Goal: Entertainment & Leisure: Consume media (video, audio)

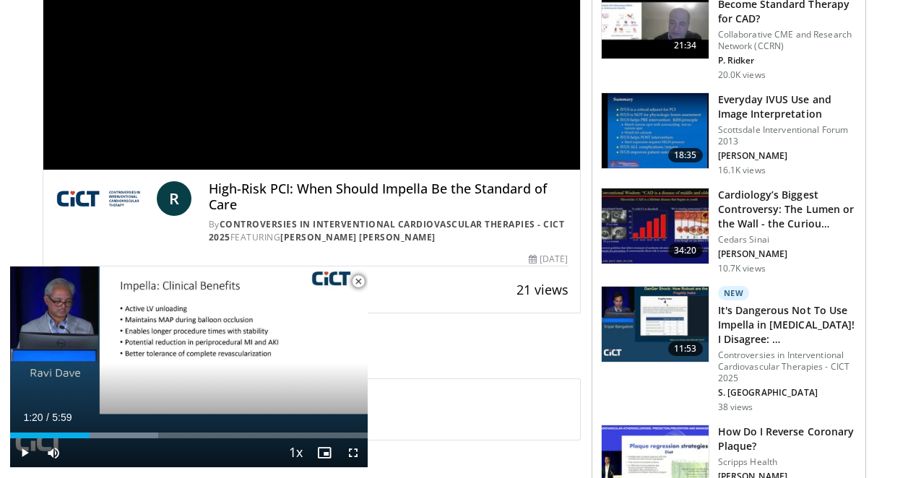
scroll to position [216, 0]
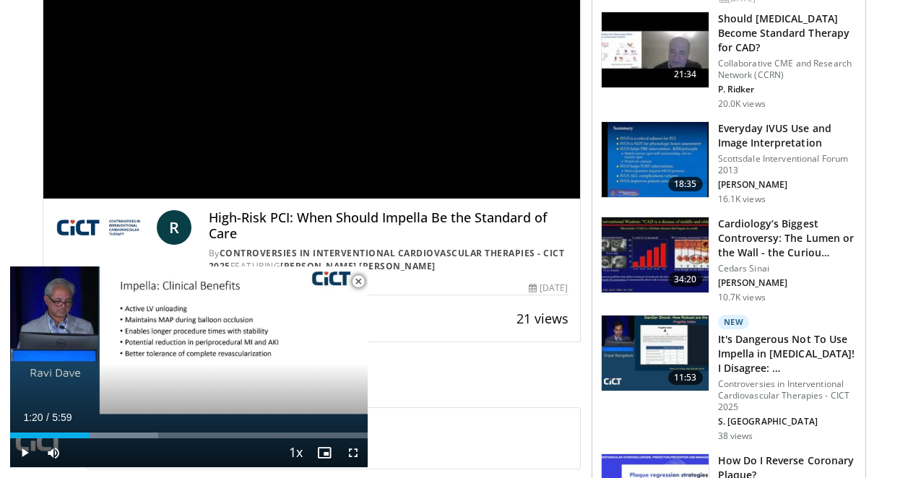
click at [357, 283] on span "Video Player" at bounding box center [358, 281] width 29 height 29
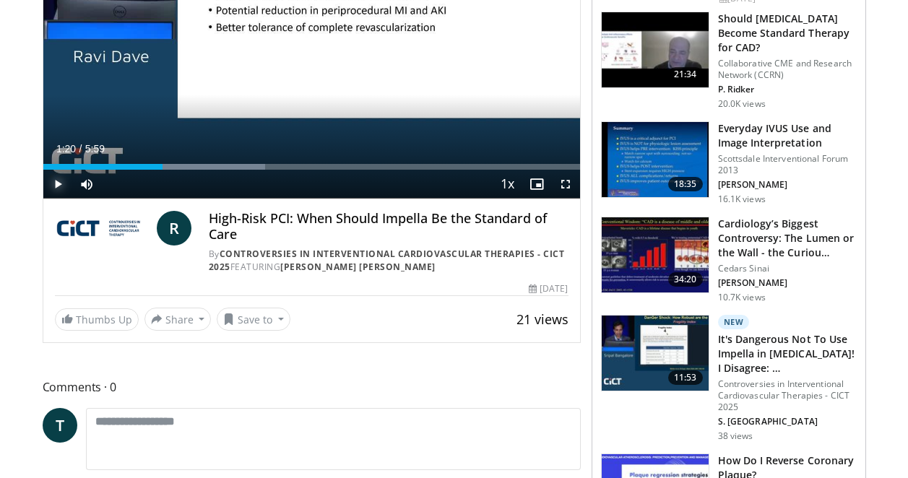
click at [57, 182] on span "Video Player" at bounding box center [57, 184] width 29 height 29
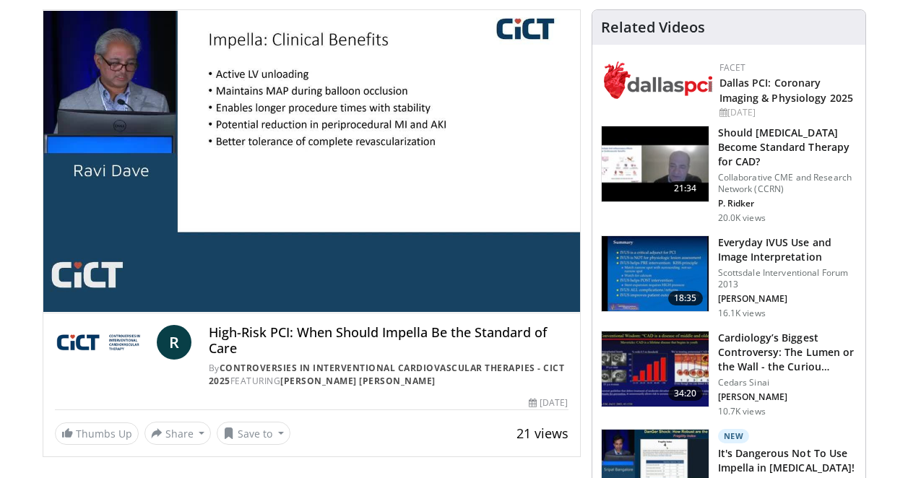
scroll to position [64, 0]
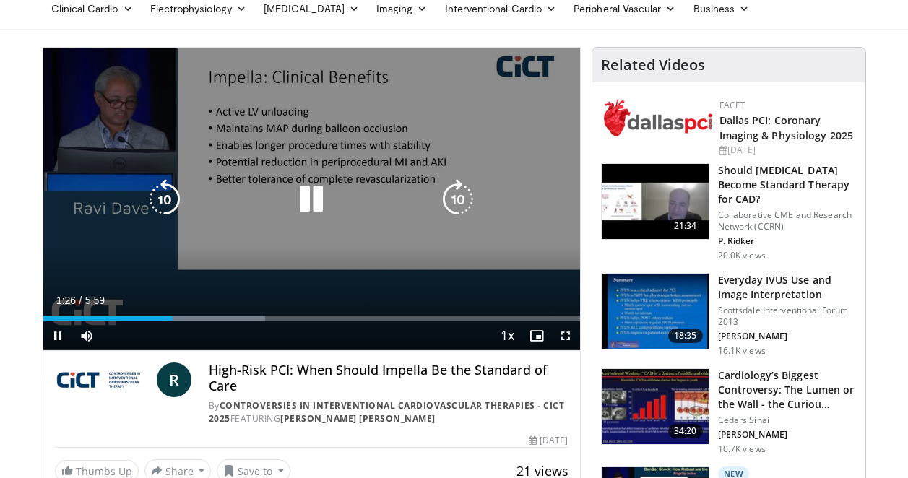
click at [449, 197] on icon "Video Player" at bounding box center [458, 199] width 40 height 40
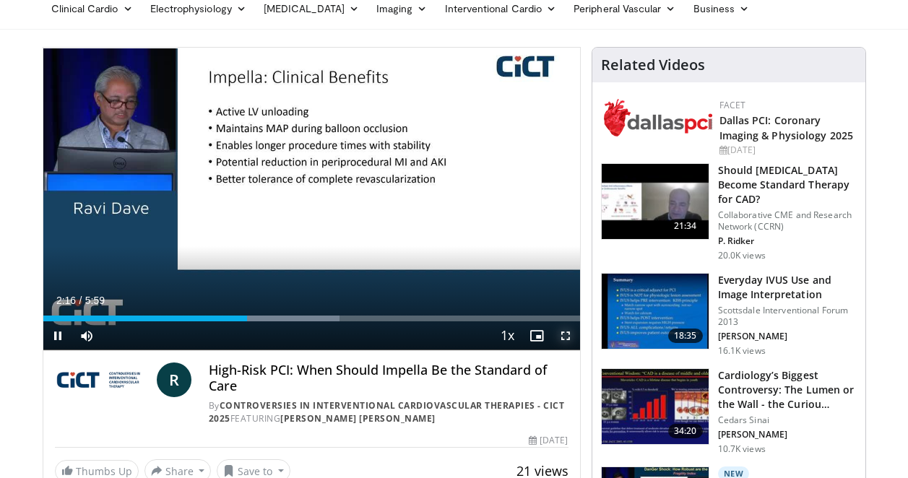
click at [572, 333] on span "Video Player" at bounding box center [565, 336] width 29 height 29
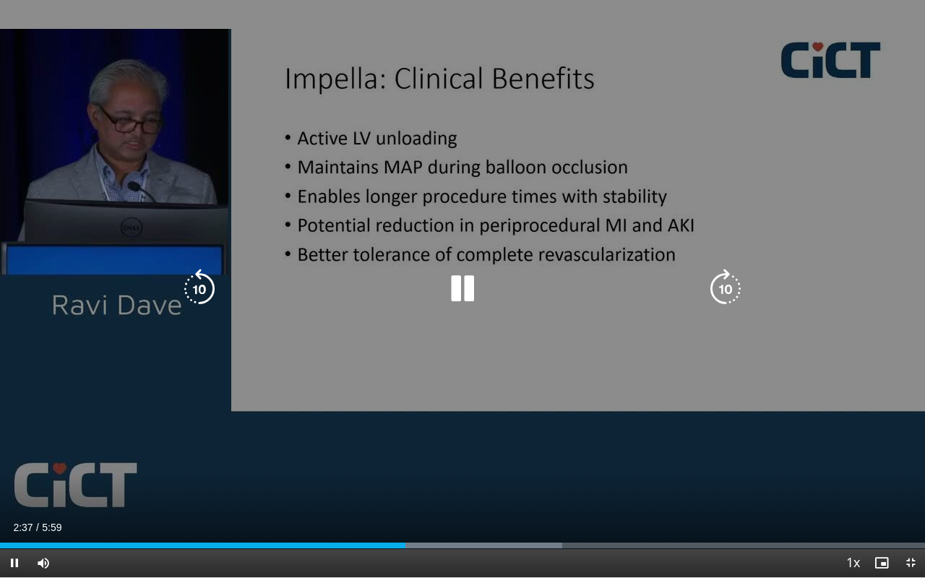
click at [723, 294] on icon "Video Player" at bounding box center [725, 289] width 40 height 40
click at [469, 279] on icon "Video Player" at bounding box center [462, 289] width 40 height 40
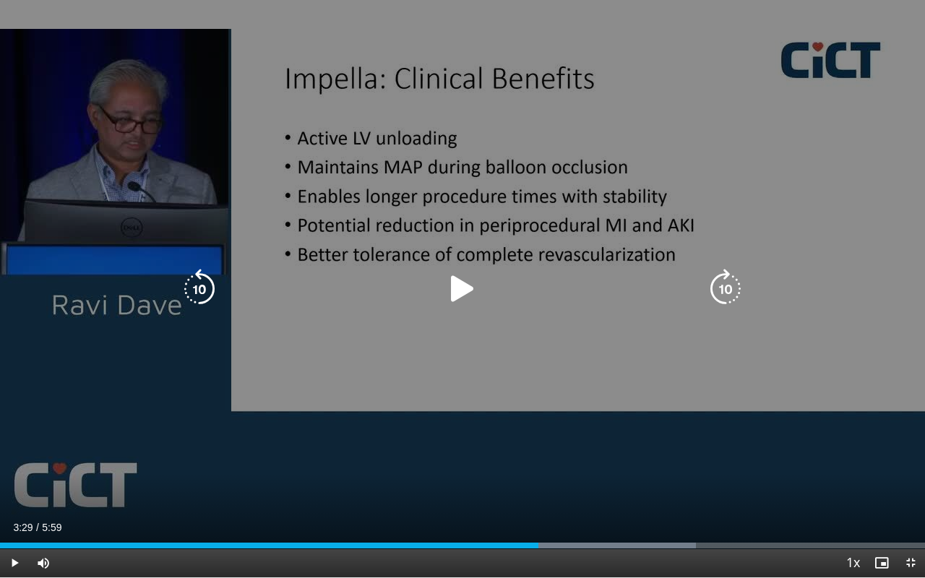
click at [462, 293] on icon "Video Player" at bounding box center [462, 289] width 40 height 40
click at [725, 294] on icon "Video Player" at bounding box center [725, 289] width 40 height 40
click at [725, 294] on div "30 seconds Tap to unmute" at bounding box center [462, 288] width 925 height 577
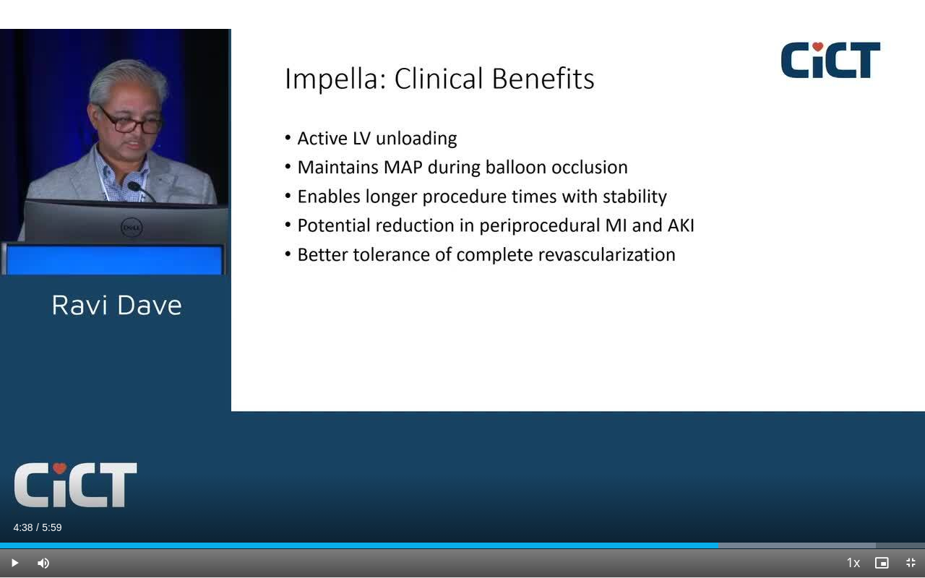
click at [725, 294] on div "30 seconds Tap to unmute" at bounding box center [462, 288] width 925 height 577
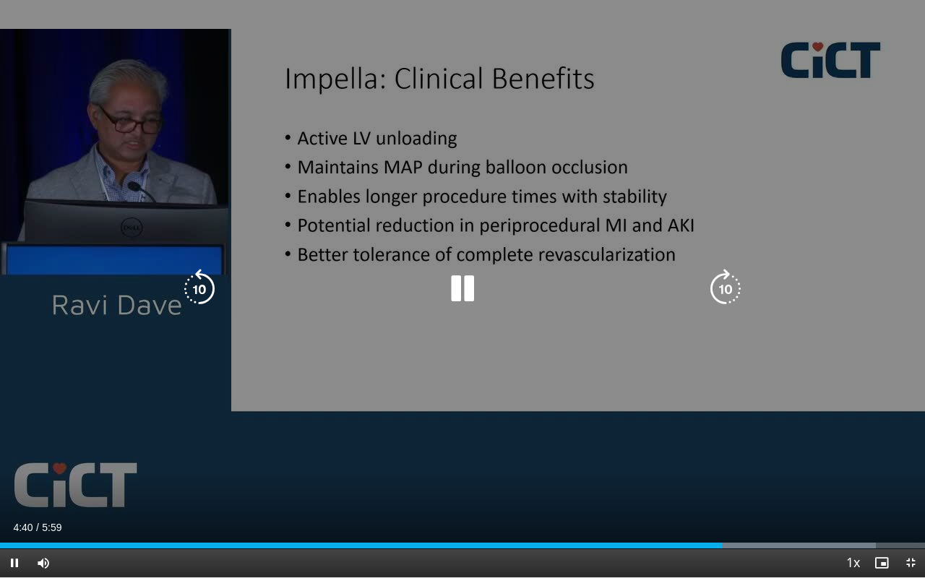
click at [720, 297] on icon "Video Player" at bounding box center [725, 289] width 40 height 40
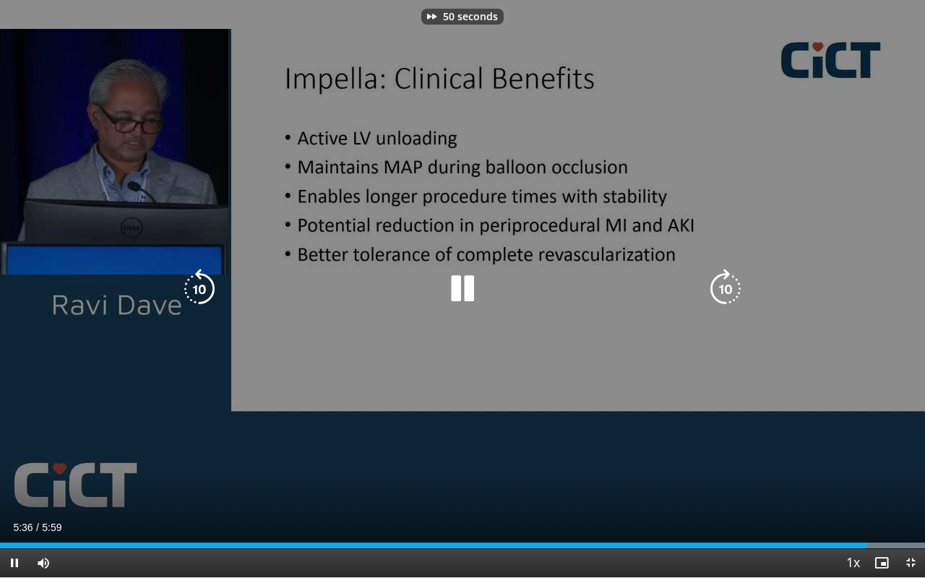
click at [720, 297] on icon "Video Player" at bounding box center [725, 289] width 40 height 40
click at [462, 299] on icon "Video Player" at bounding box center [462, 289] width 40 height 40
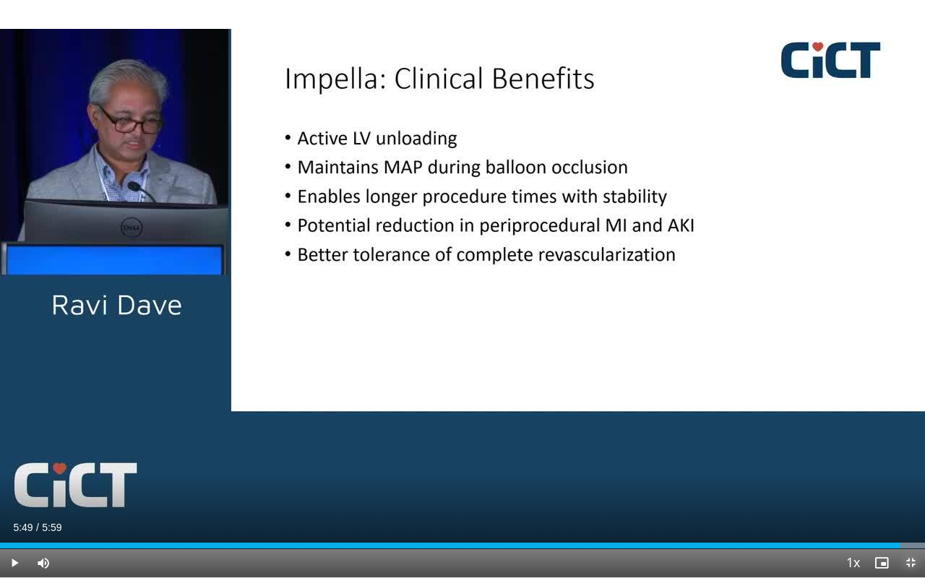
click at [907, 478] on span "Video Player" at bounding box center [910, 562] width 29 height 29
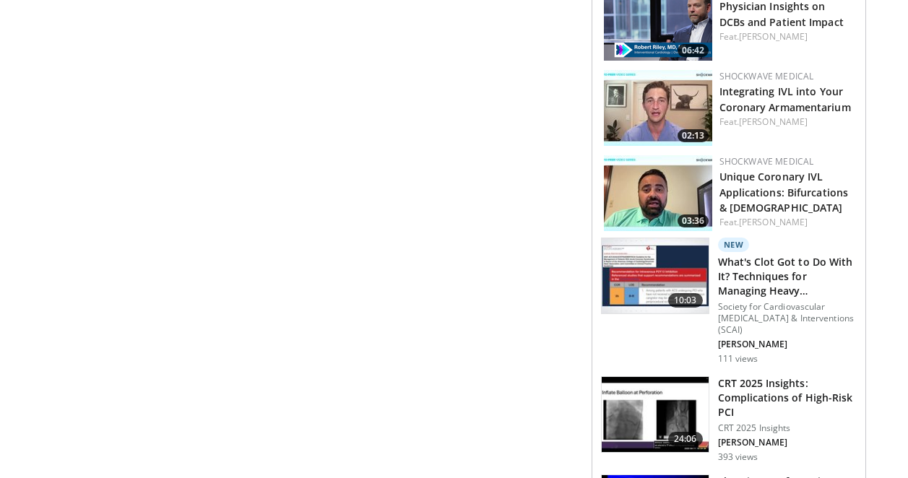
scroll to position [1608, 0]
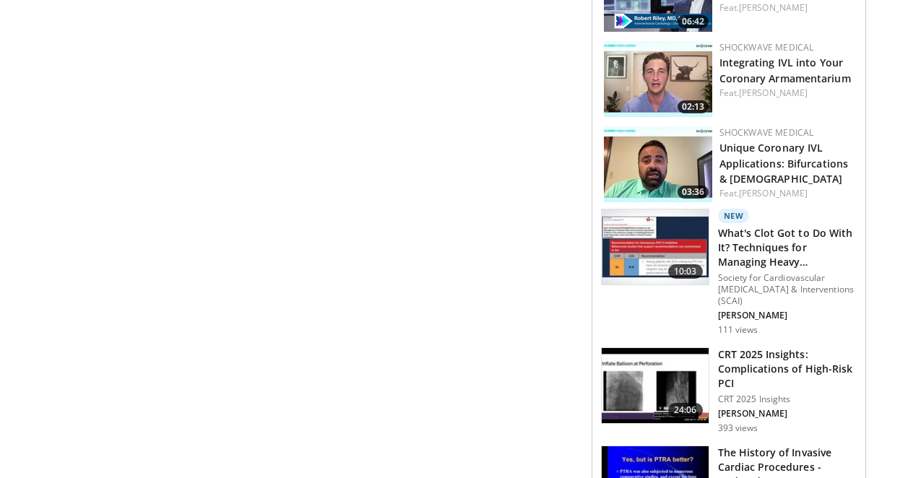
click at [783, 348] on h3 "CRT 2025 Insights: Complications of High-Risk PCI" at bounding box center [787, 369] width 139 height 43
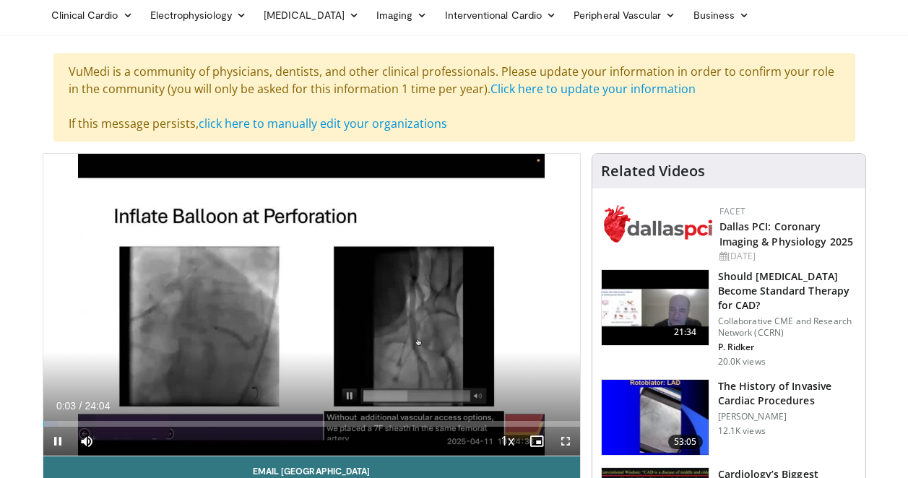
scroll to position [87, 0]
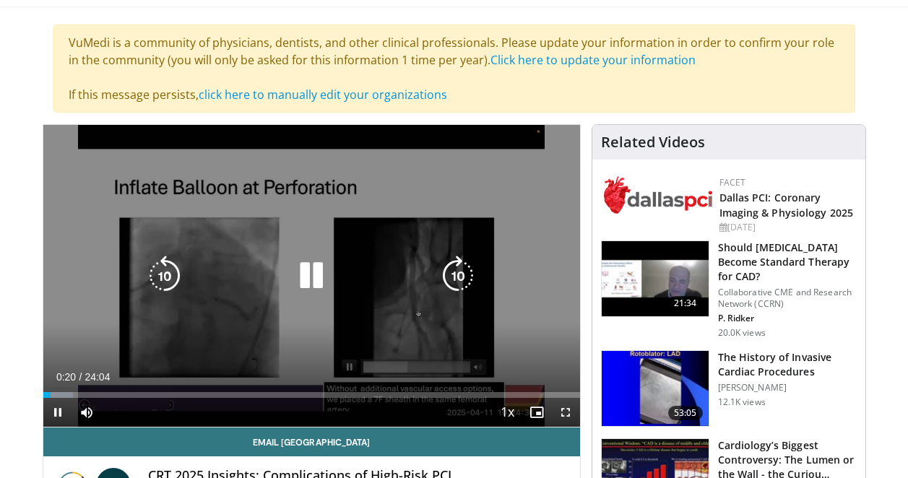
click at [315, 280] on icon "Video Player" at bounding box center [311, 276] width 40 height 40
click at [301, 283] on icon "Video Player" at bounding box center [311, 276] width 40 height 40
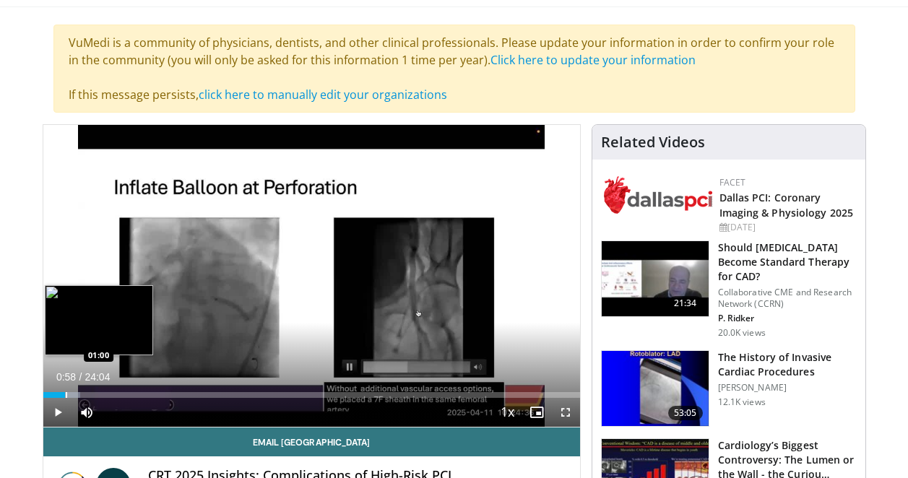
click at [66, 394] on div "Progress Bar" at bounding box center [66, 395] width 1 height 6
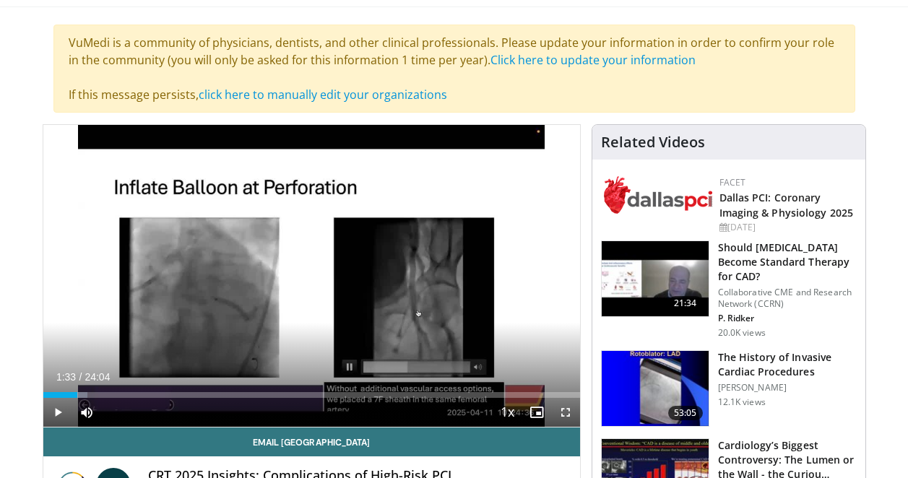
click at [77, 393] on div "Progress Bar" at bounding box center [77, 395] width 1 height 6
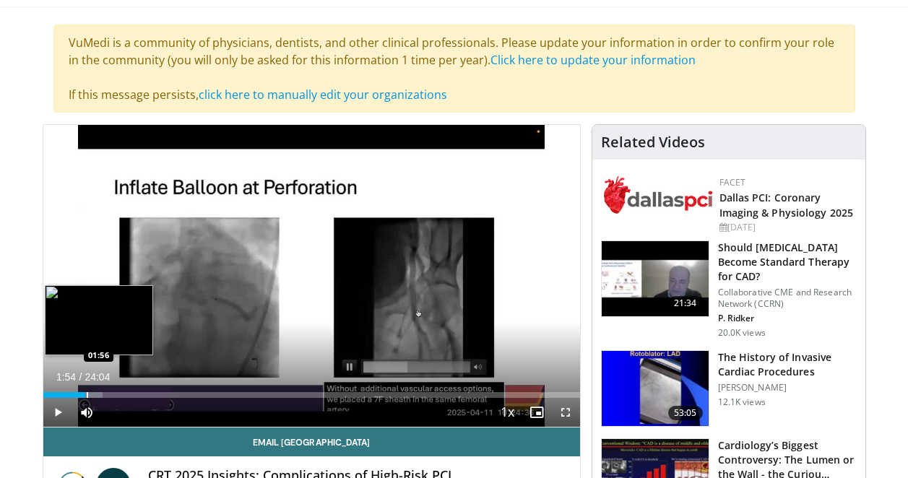
click at [87, 395] on div "Progress Bar" at bounding box center [87, 395] width 1 height 6
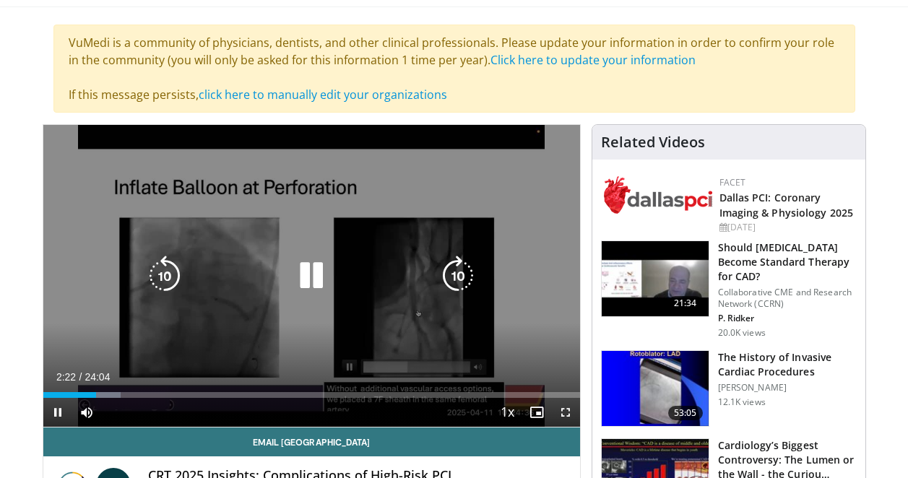
click at [457, 274] on icon "Video Player" at bounding box center [458, 276] width 40 height 40
click at [314, 271] on icon "Video Player" at bounding box center [311, 276] width 40 height 40
click at [307, 277] on icon "Video Player" at bounding box center [311, 276] width 40 height 40
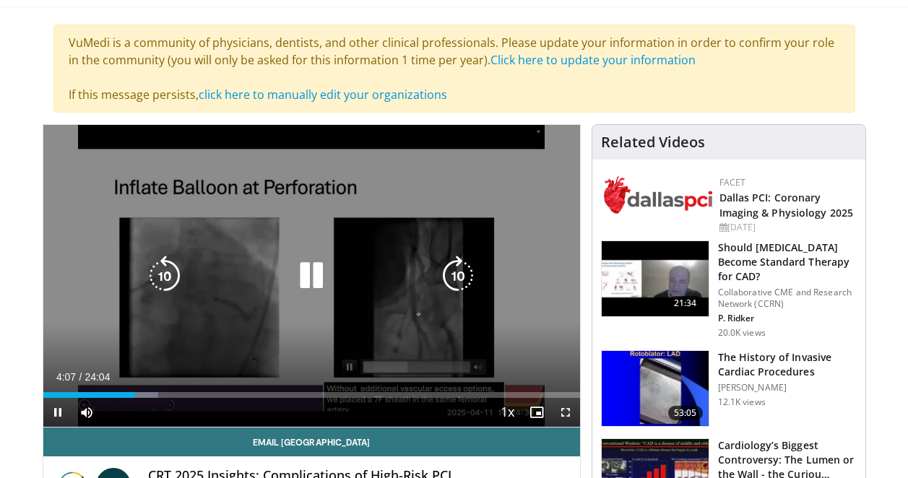
click at [317, 264] on icon "Video Player" at bounding box center [311, 276] width 40 height 40
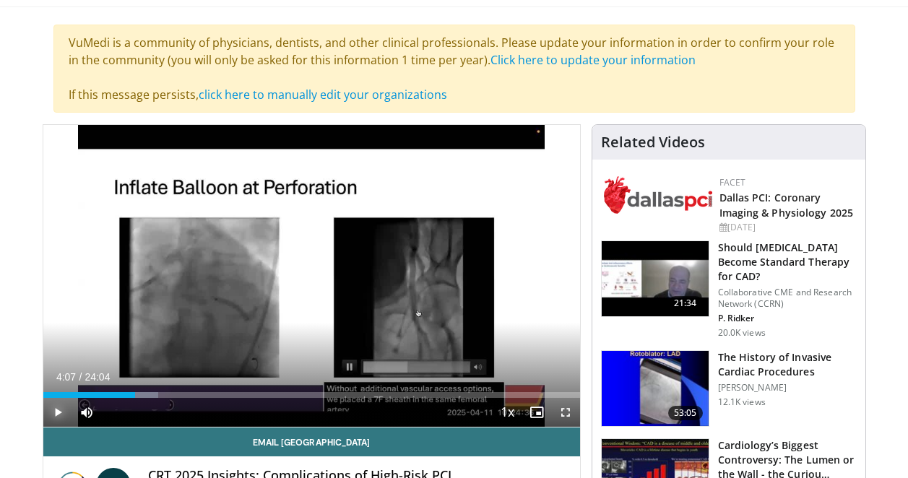
click at [59, 414] on span "Video Player" at bounding box center [57, 412] width 29 height 29
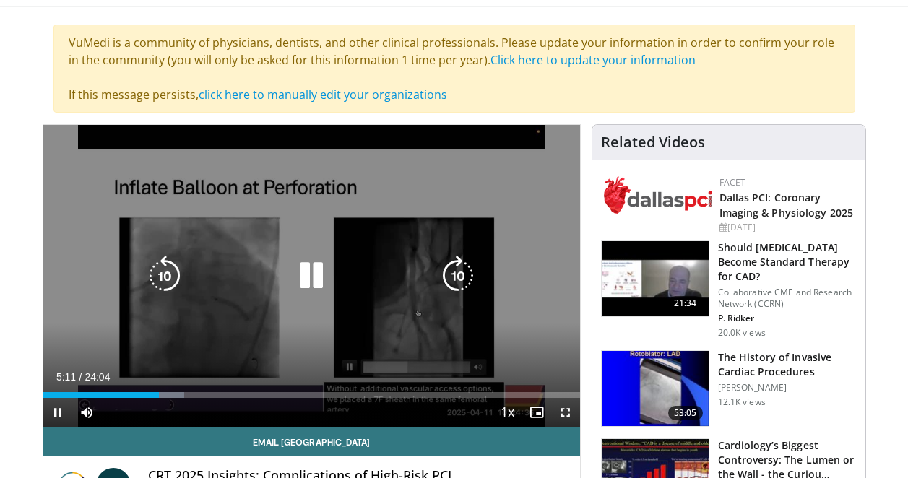
click at [458, 275] on icon "Video Player" at bounding box center [458, 276] width 40 height 40
click at [452, 271] on icon "Video Player" at bounding box center [458, 276] width 40 height 40
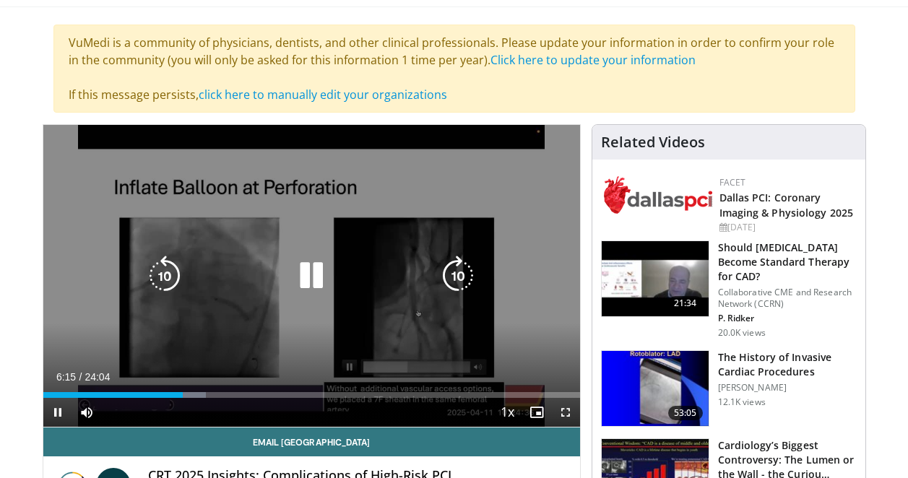
click at [452, 271] on icon "Video Player" at bounding box center [458, 276] width 40 height 40
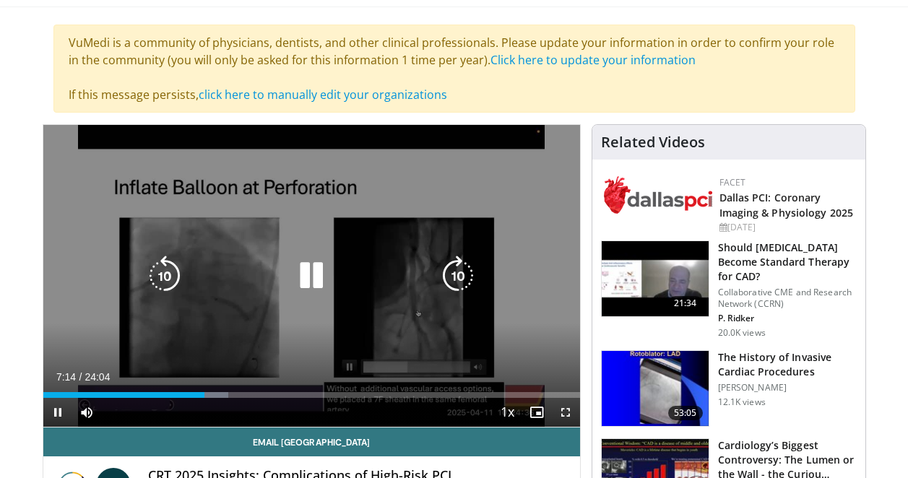
click at [452, 271] on icon "Video Player" at bounding box center [458, 276] width 40 height 40
click at [305, 272] on icon "Video Player" at bounding box center [311, 276] width 40 height 40
click at [307, 275] on icon "Video Player" at bounding box center [311, 276] width 40 height 40
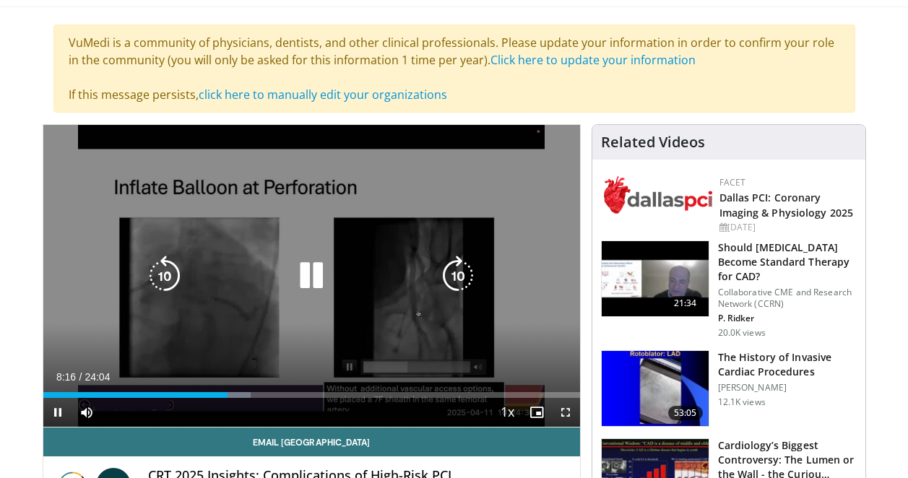
click at [308, 289] on icon "Video Player" at bounding box center [311, 276] width 40 height 40
click at [314, 271] on icon "Video Player" at bounding box center [311, 276] width 40 height 40
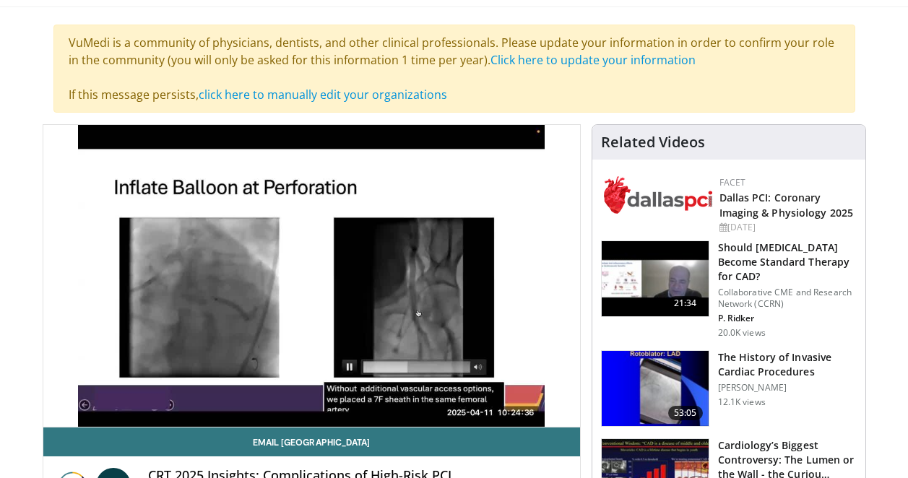
scroll to position [116, 0]
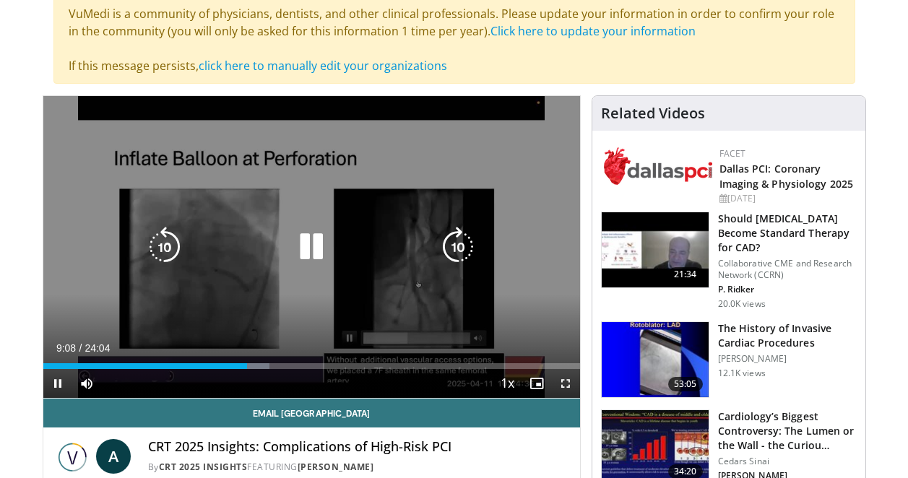
click at [304, 238] on icon "Video Player" at bounding box center [311, 247] width 40 height 40
click at [313, 242] on icon "Video Player" at bounding box center [311, 247] width 40 height 40
click at [447, 247] on icon "Video Player" at bounding box center [458, 247] width 40 height 40
click at [306, 241] on icon "Video Player" at bounding box center [311, 247] width 40 height 40
click at [309, 246] on icon "Video Player" at bounding box center [311, 247] width 40 height 40
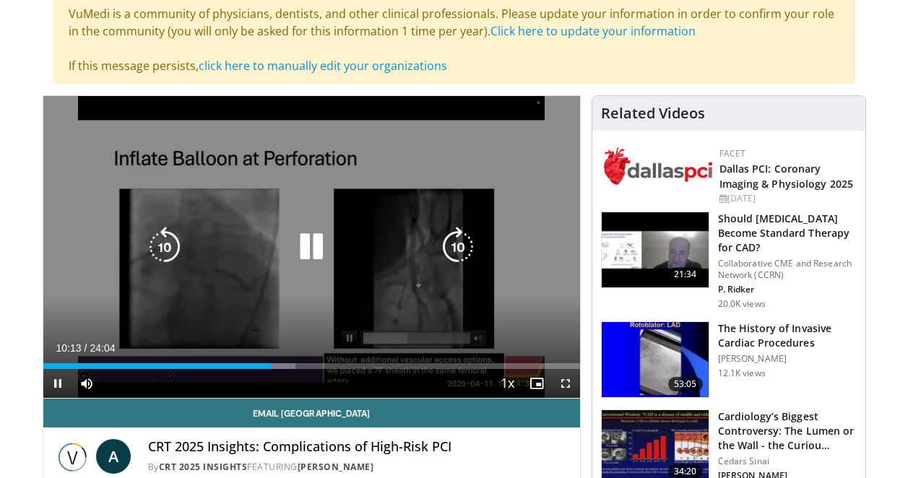
click at [447, 258] on icon "Video Player" at bounding box center [458, 247] width 40 height 40
click at [457, 251] on icon "Video Player" at bounding box center [458, 247] width 40 height 40
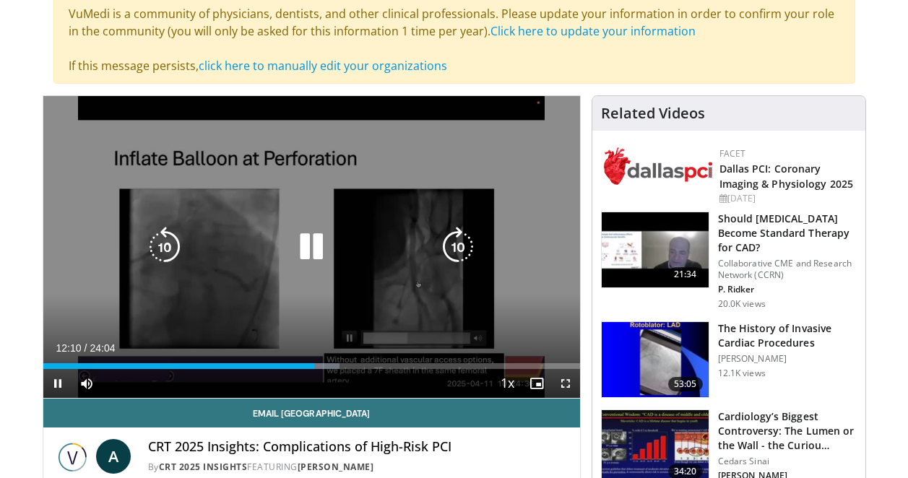
click at [313, 251] on icon "Video Player" at bounding box center [311, 247] width 40 height 40
click at [316, 255] on icon "Video Player" at bounding box center [311, 247] width 40 height 40
click at [311, 235] on icon "Video Player" at bounding box center [311, 247] width 40 height 40
click at [316, 244] on icon "Video Player" at bounding box center [311, 247] width 40 height 40
click at [462, 258] on icon "Video Player" at bounding box center [458, 247] width 40 height 40
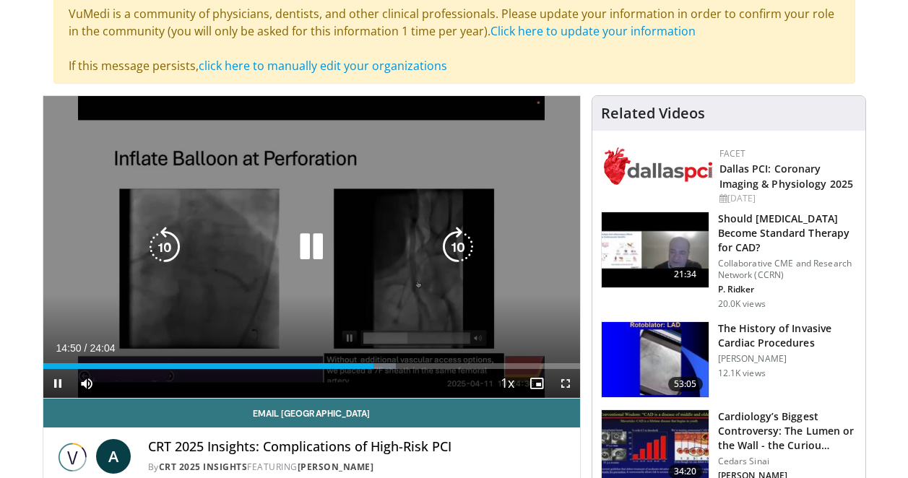
click at [452, 257] on icon "Video Player" at bounding box center [458, 247] width 40 height 40
click at [453, 239] on icon "Video Player" at bounding box center [458, 247] width 40 height 40
click at [455, 242] on icon "Video Player" at bounding box center [458, 247] width 40 height 40
click at [450, 251] on icon "Video Player" at bounding box center [458, 247] width 40 height 40
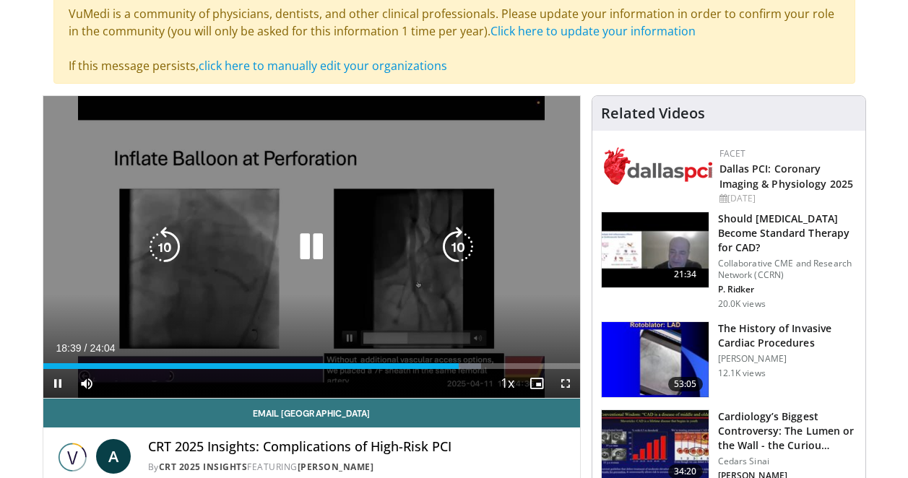
click at [465, 239] on icon "Video Player" at bounding box center [458, 247] width 40 height 40
click at [309, 239] on icon "Video Player" at bounding box center [311, 247] width 40 height 40
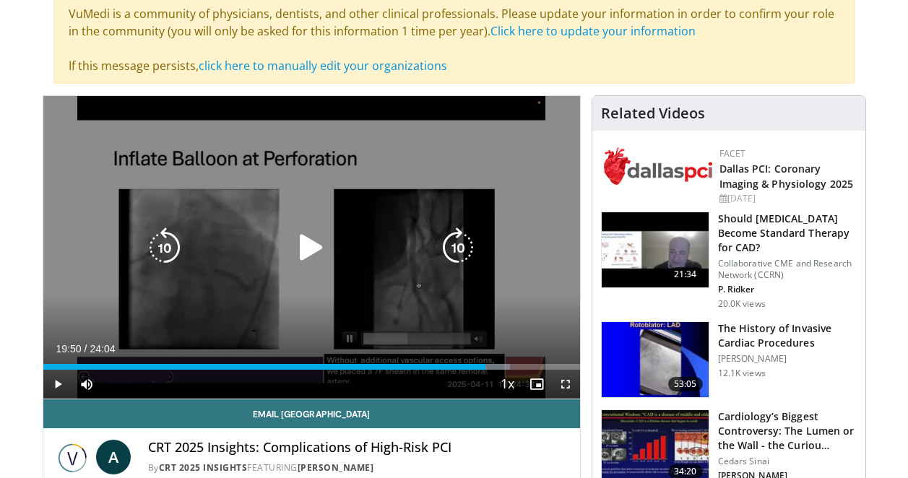
click at [314, 241] on icon "Video Player" at bounding box center [311, 248] width 40 height 40
click at [449, 256] on icon "Video Player" at bounding box center [458, 248] width 40 height 40
click at [456, 254] on icon "Video Player" at bounding box center [458, 248] width 40 height 40
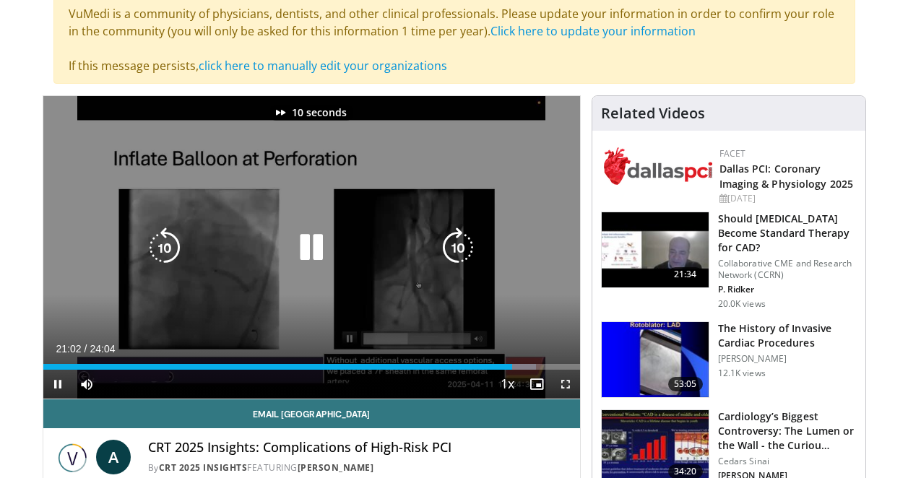
click at [456, 254] on icon "Video Player" at bounding box center [458, 248] width 40 height 40
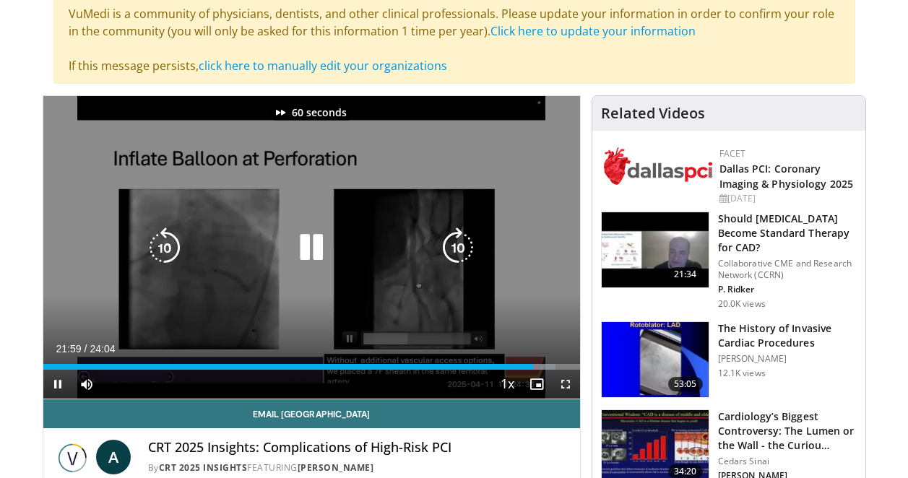
click at [456, 254] on icon "Video Player" at bounding box center [458, 248] width 40 height 40
click at [452, 252] on icon "Video Player" at bounding box center [458, 248] width 40 height 40
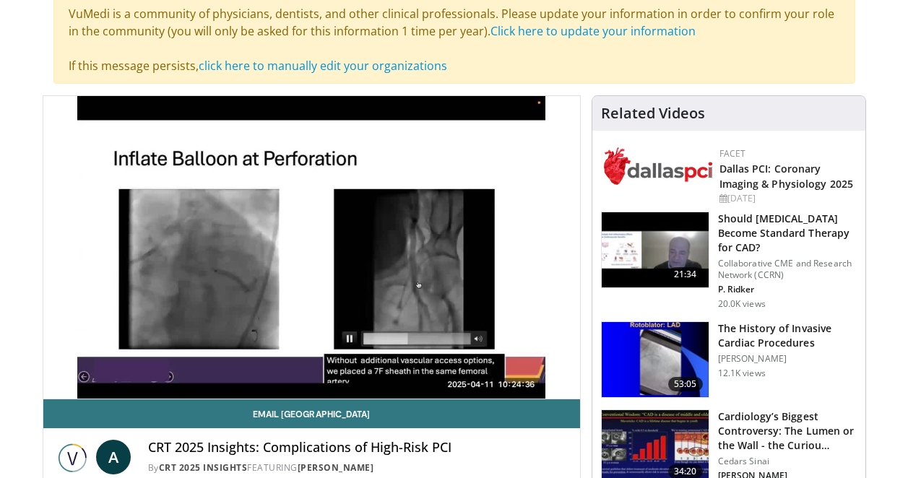
click at [452, 252] on div "10 seconds Tap to unmute" at bounding box center [311, 247] width 537 height 303
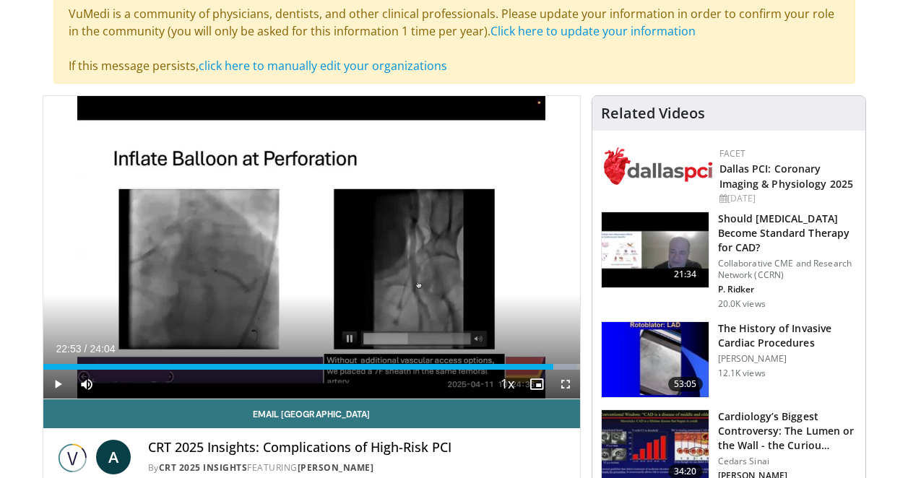
click at [452, 252] on div "10 seconds Tap to unmute" at bounding box center [311, 247] width 537 height 303
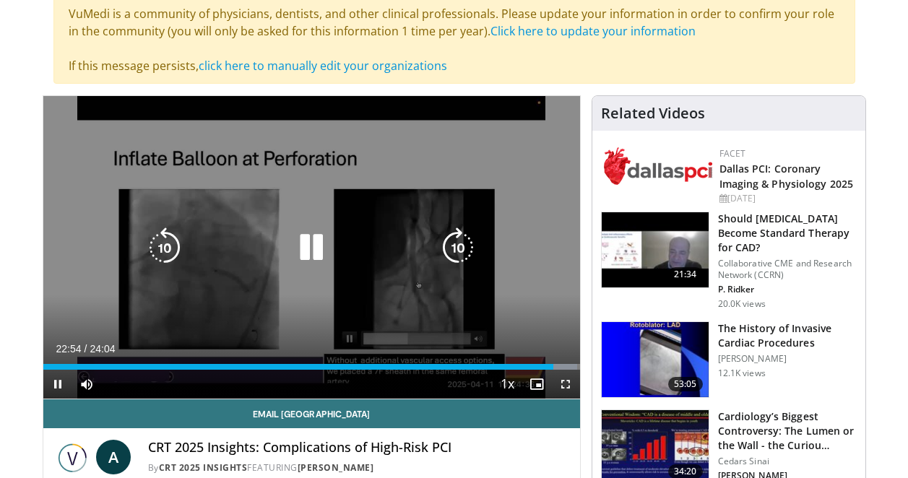
click at [451, 254] on icon "Video Player" at bounding box center [458, 248] width 40 height 40
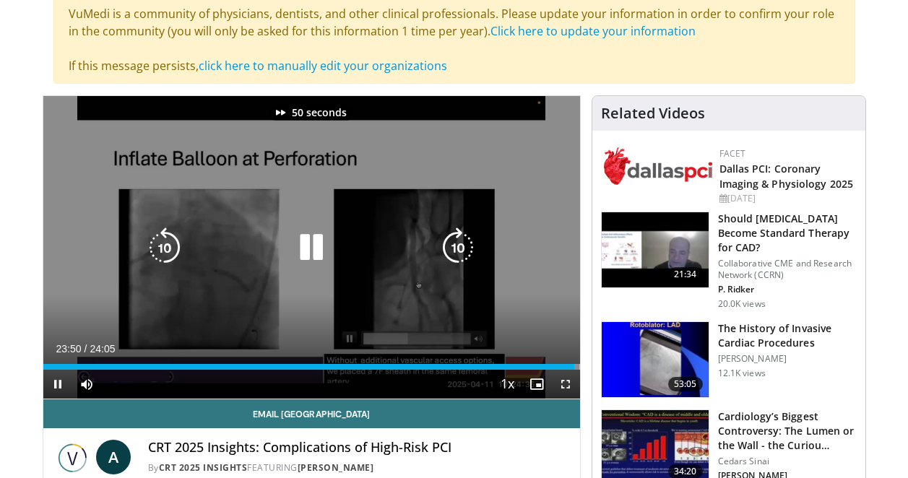
click at [309, 251] on icon "Video Player" at bounding box center [311, 248] width 40 height 40
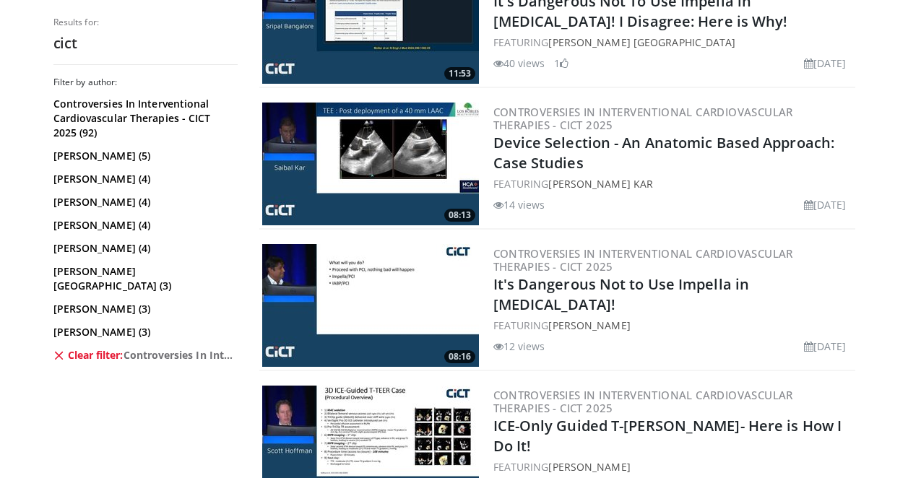
scroll to position [3695, 0]
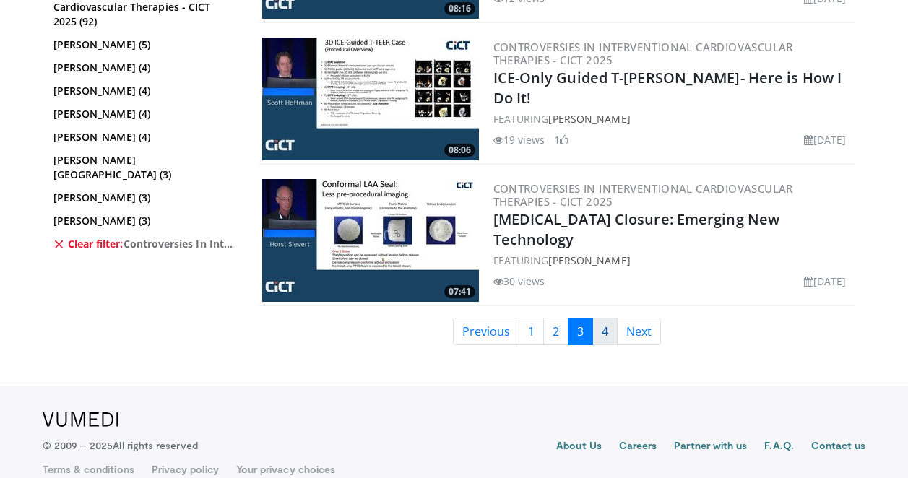
click at [603, 318] on link "4" at bounding box center [605, 331] width 25 height 27
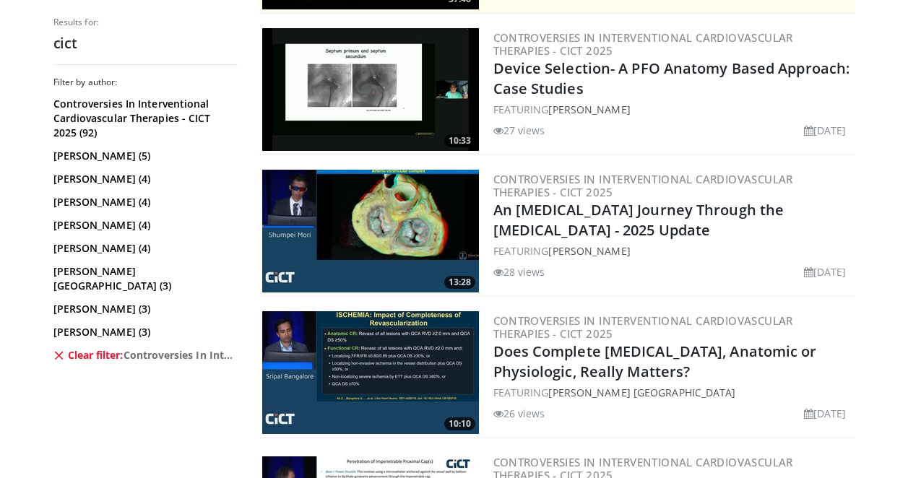
scroll to position [837, 0]
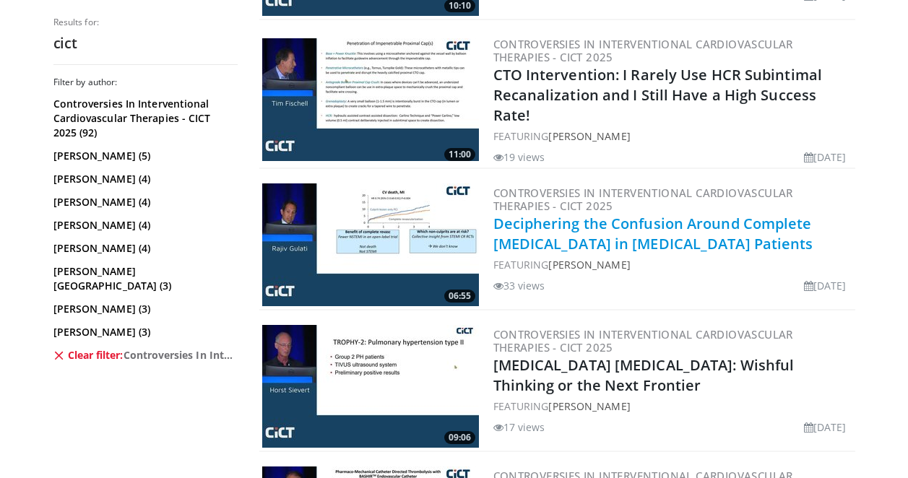
click at [654, 214] on link "Deciphering the Confusion Around Complete [MEDICAL_DATA] in [MEDICAL_DATA] Pati…" at bounding box center [654, 234] width 320 height 40
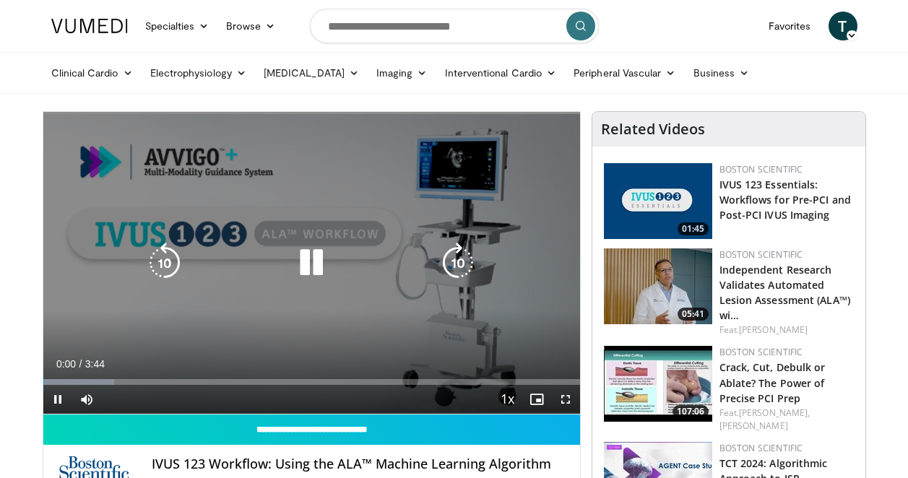
click at [309, 266] on icon "Video Player" at bounding box center [311, 263] width 40 height 40
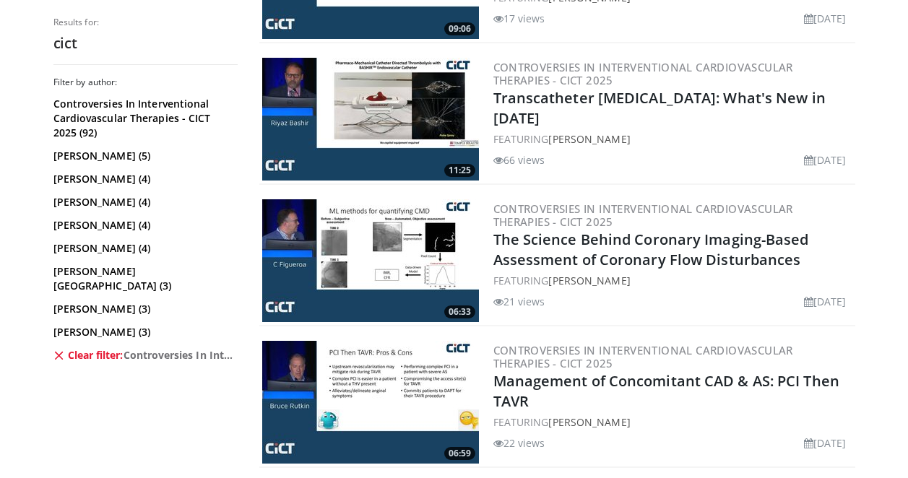
scroll to position [1674, 0]
